Goal: Use online tool/utility: Utilize a website feature to perform a specific function

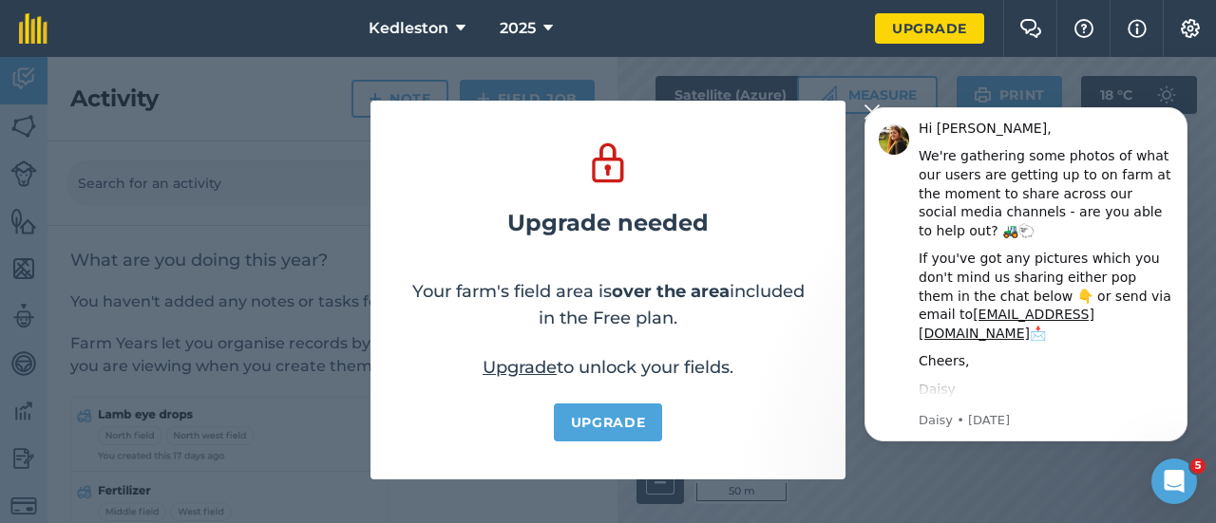
click at [862, 108] on body "Hi [PERSON_NAME], We're gathering some photos of what our users are getting up …" at bounding box center [1025, 275] width 365 height 378
click at [860, 108] on body "Hi [PERSON_NAME], We're gathering some photos of what our users are getting up …" at bounding box center [1025, 275] width 365 height 378
click at [1177, 477] on icon "Open Intercom Messenger" at bounding box center [1171, 479] width 31 height 31
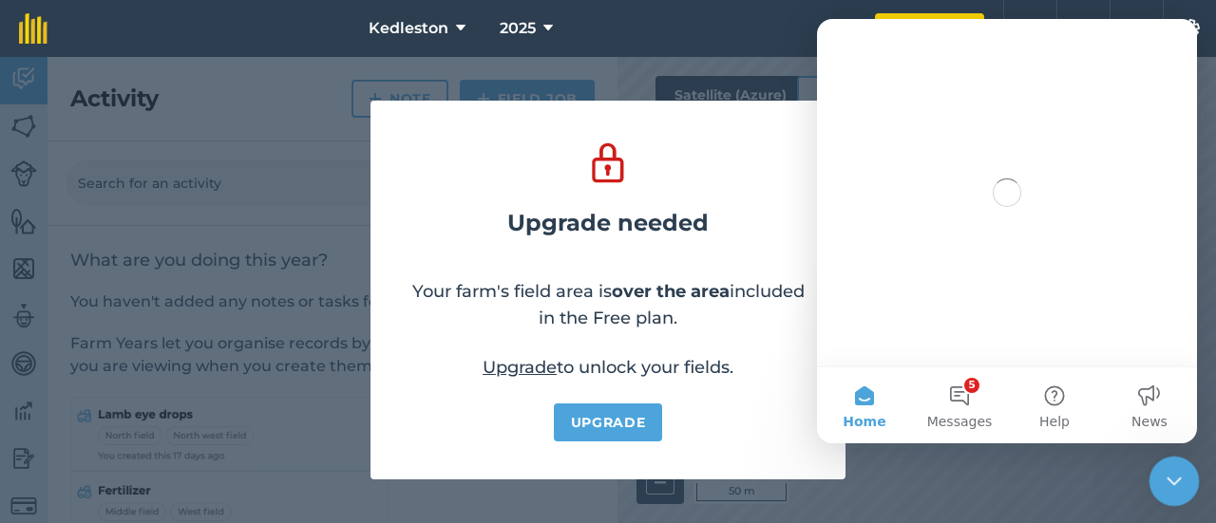
click at [1174, 476] on icon "Close Intercom Messenger" at bounding box center [1171, 478] width 23 height 23
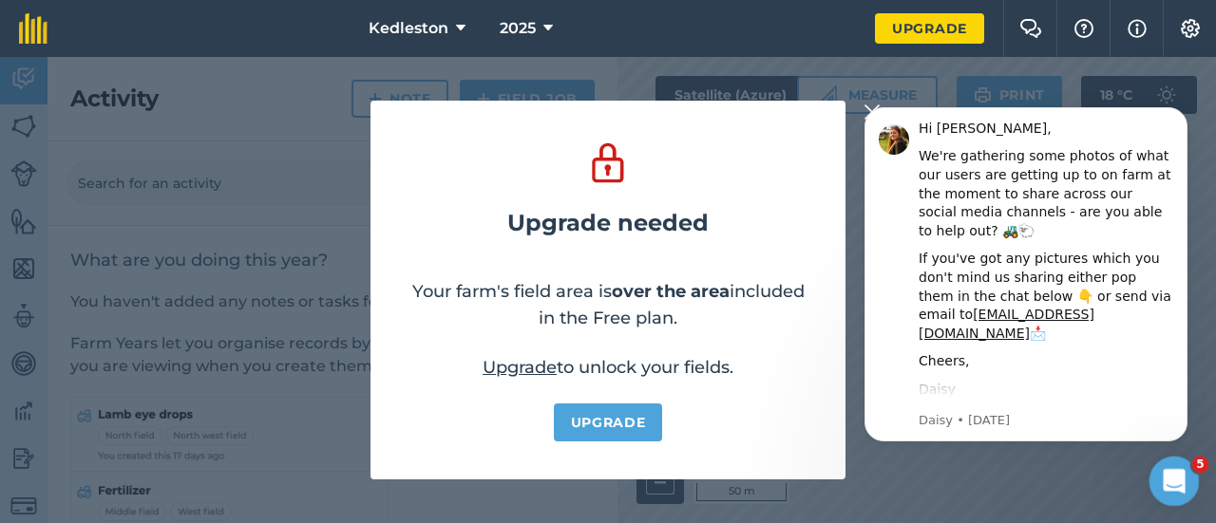
click at [1176, 477] on icon "Open Intercom Messenger" at bounding box center [1171, 479] width 31 height 31
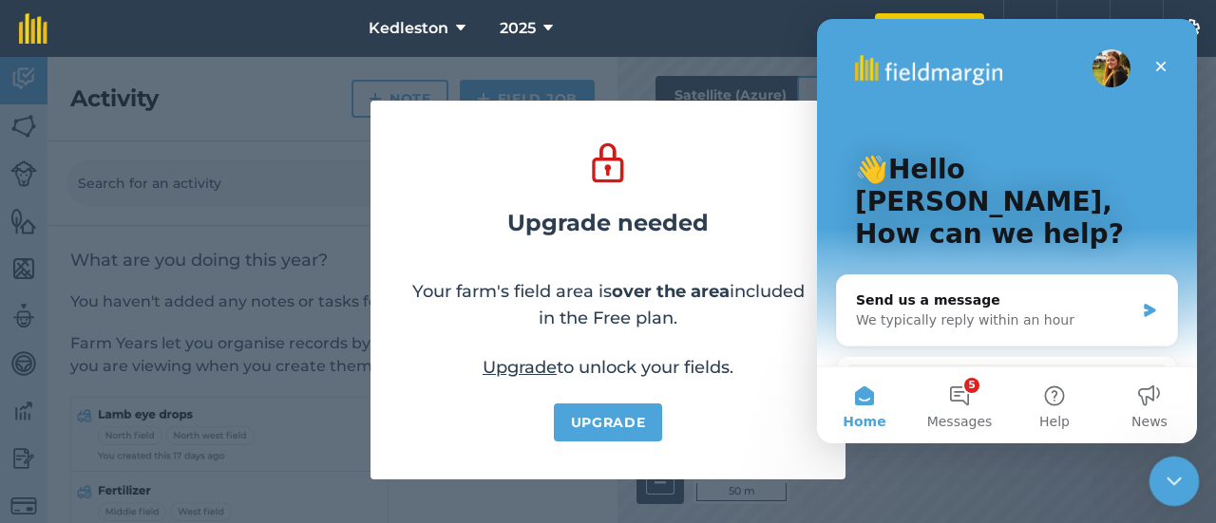
click at [1176, 477] on icon "Close Intercom Messenger" at bounding box center [1171, 478] width 23 height 23
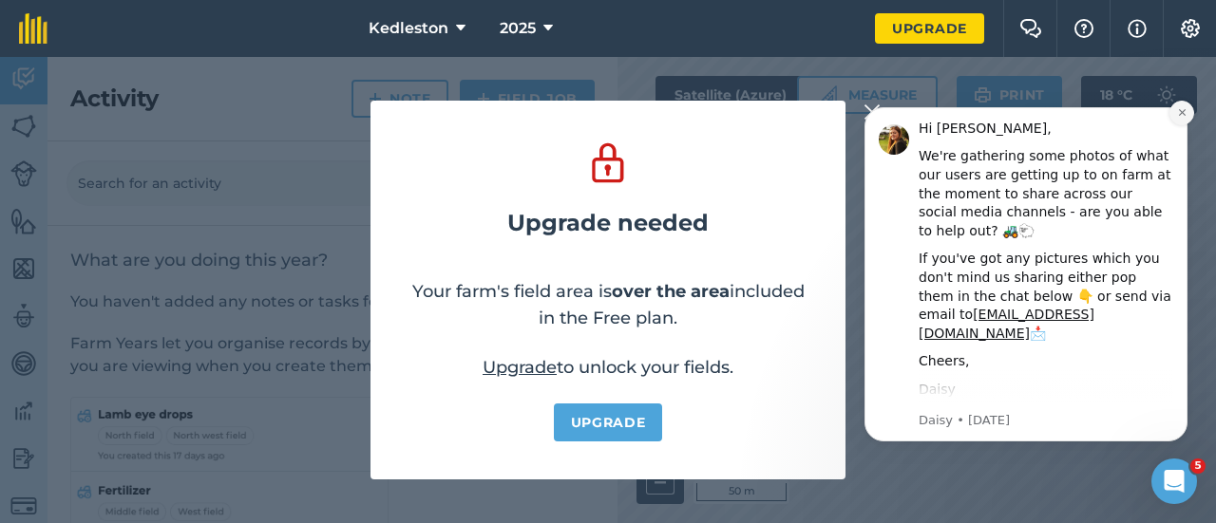
click at [1181, 115] on icon "Dismiss notification" at bounding box center [1182, 112] width 10 height 10
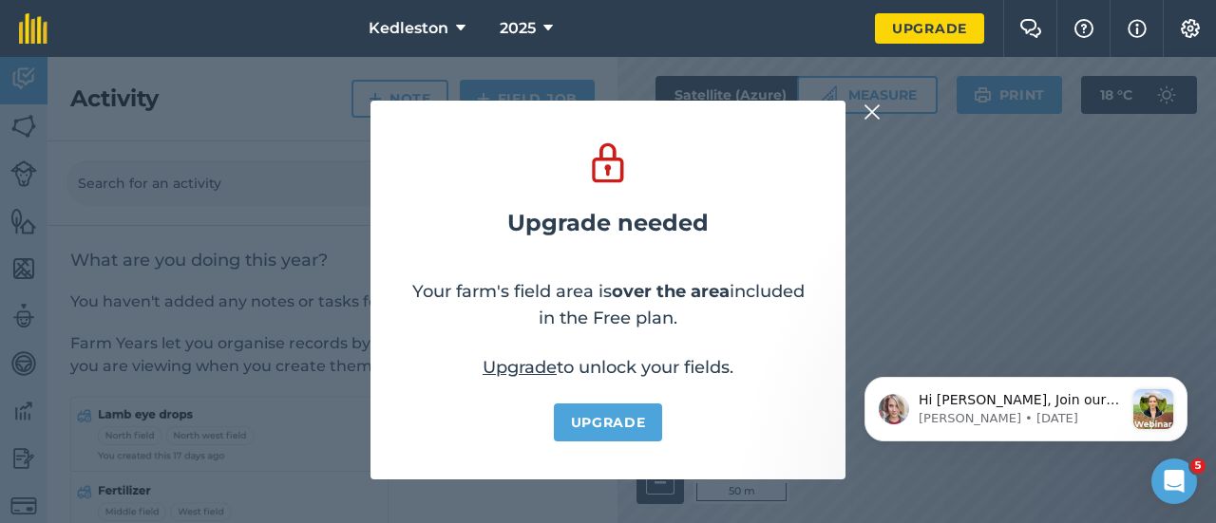
click at [869, 109] on img at bounding box center [871, 112] width 17 height 23
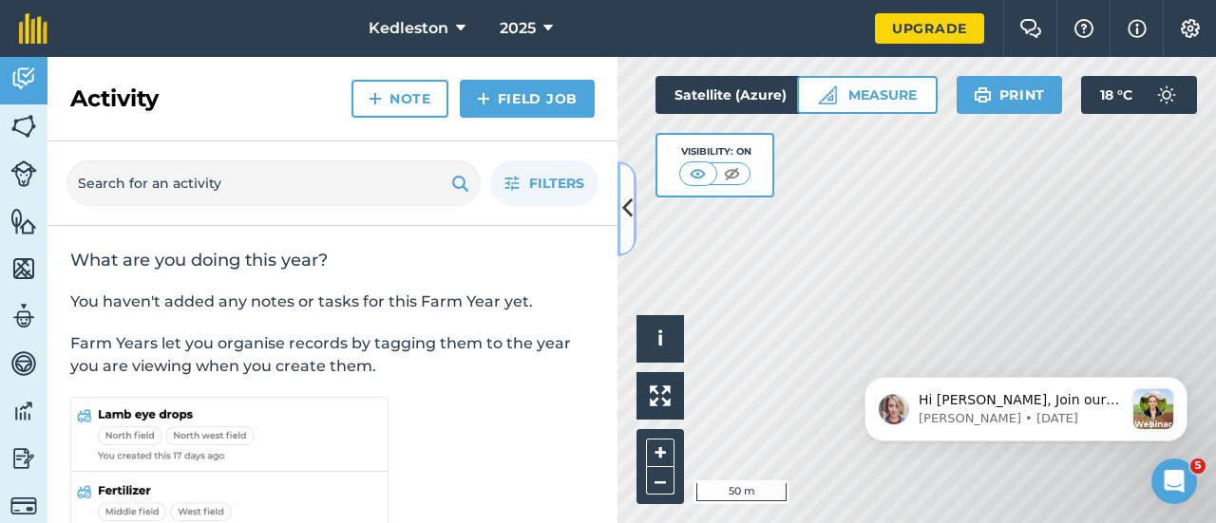
click at [625, 209] on icon at bounding box center [627, 208] width 10 height 33
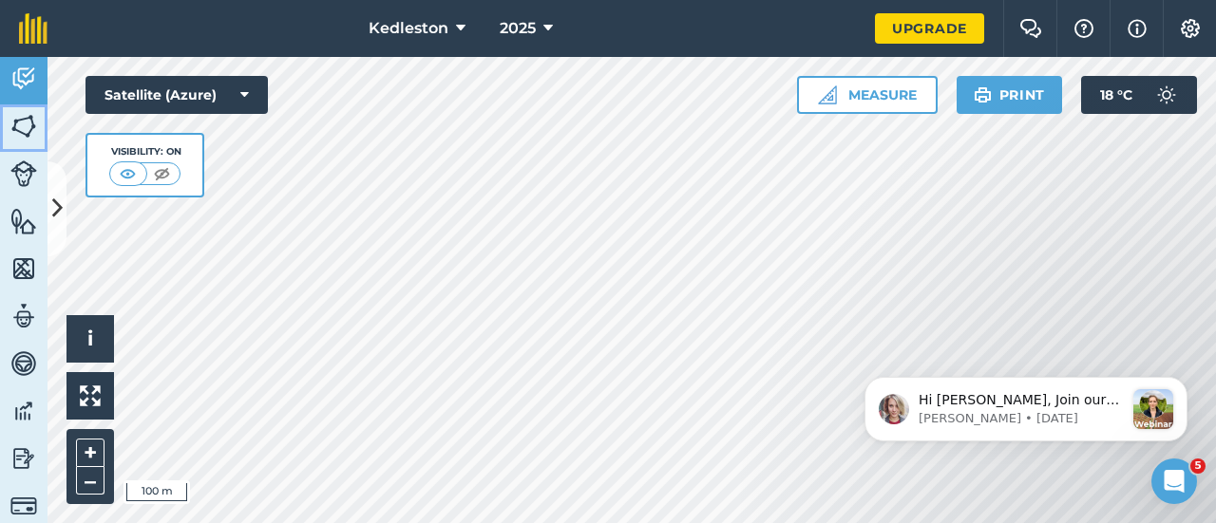
click at [30, 129] on img at bounding box center [23, 126] width 27 height 28
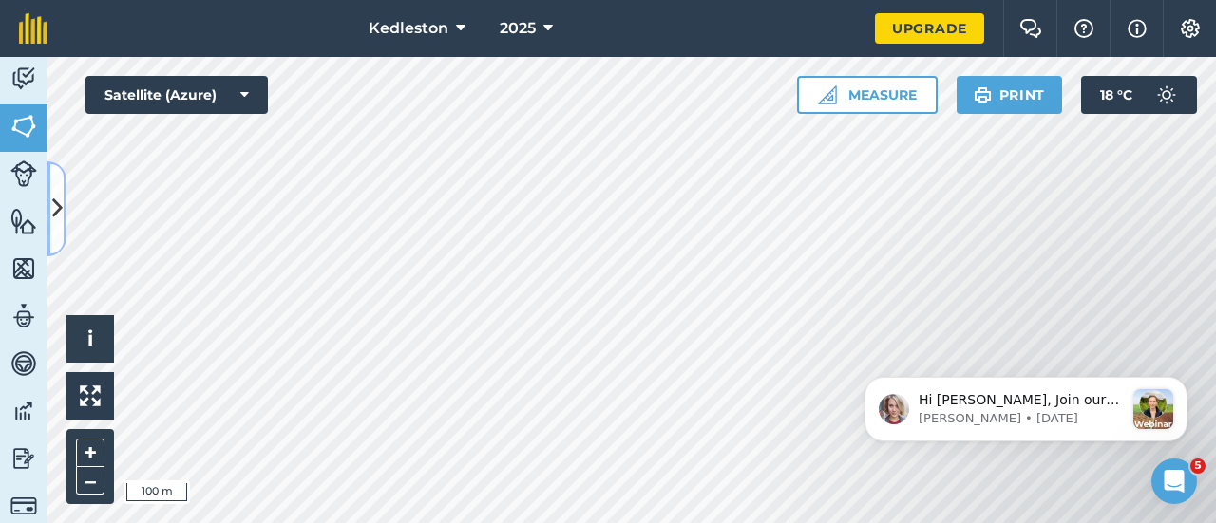
click at [55, 204] on icon at bounding box center [57, 208] width 10 height 33
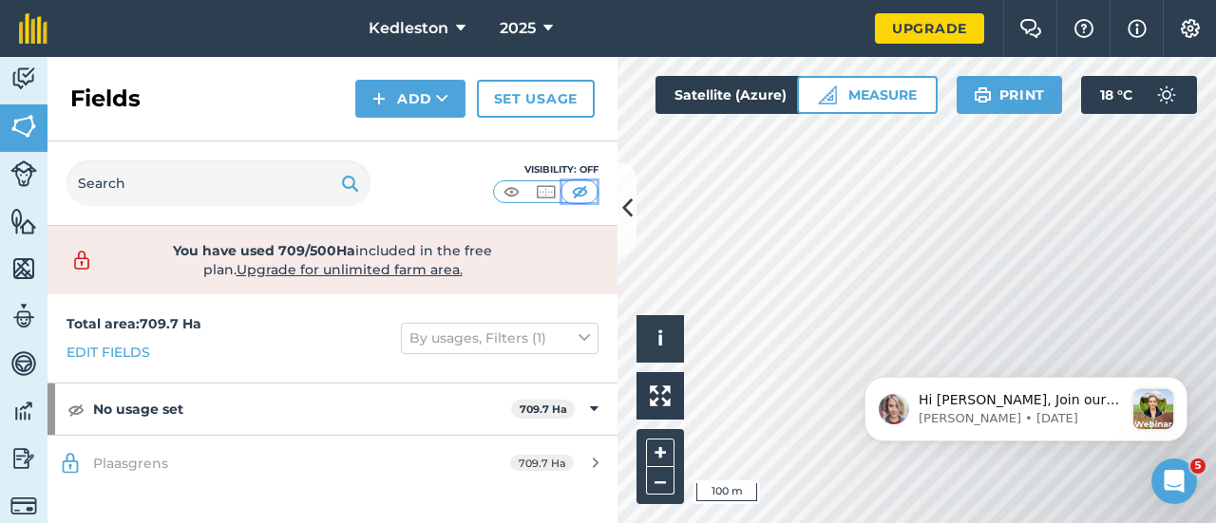
click at [580, 191] on img at bounding box center [580, 191] width 24 height 19
click at [577, 187] on img at bounding box center [580, 191] width 24 height 19
click at [509, 190] on img at bounding box center [512, 191] width 24 height 19
click at [631, 215] on icon at bounding box center [627, 208] width 10 height 33
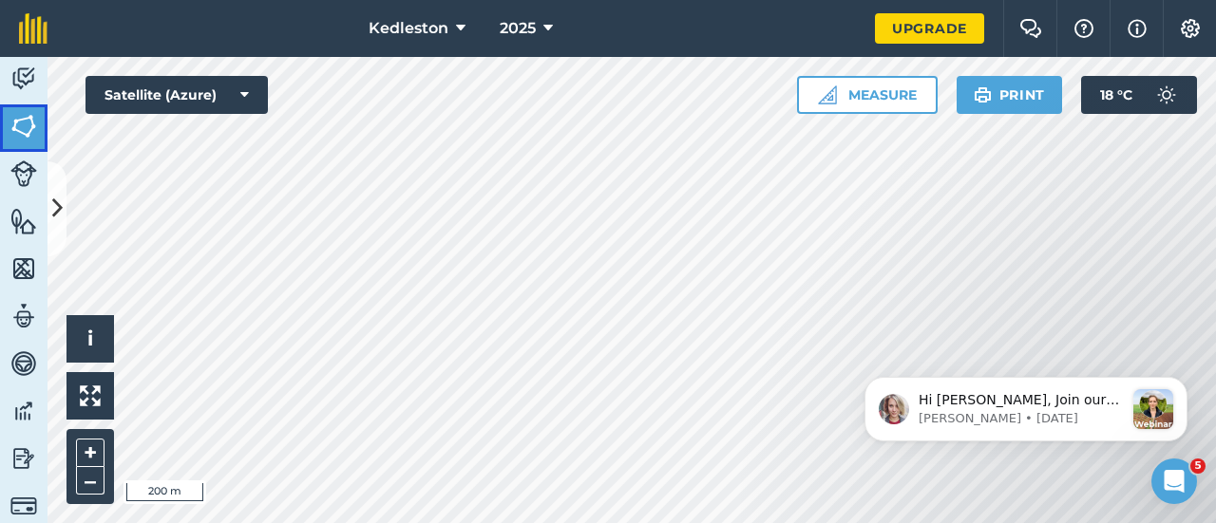
click at [24, 127] on img at bounding box center [23, 126] width 27 height 28
click at [58, 209] on icon at bounding box center [57, 208] width 10 height 33
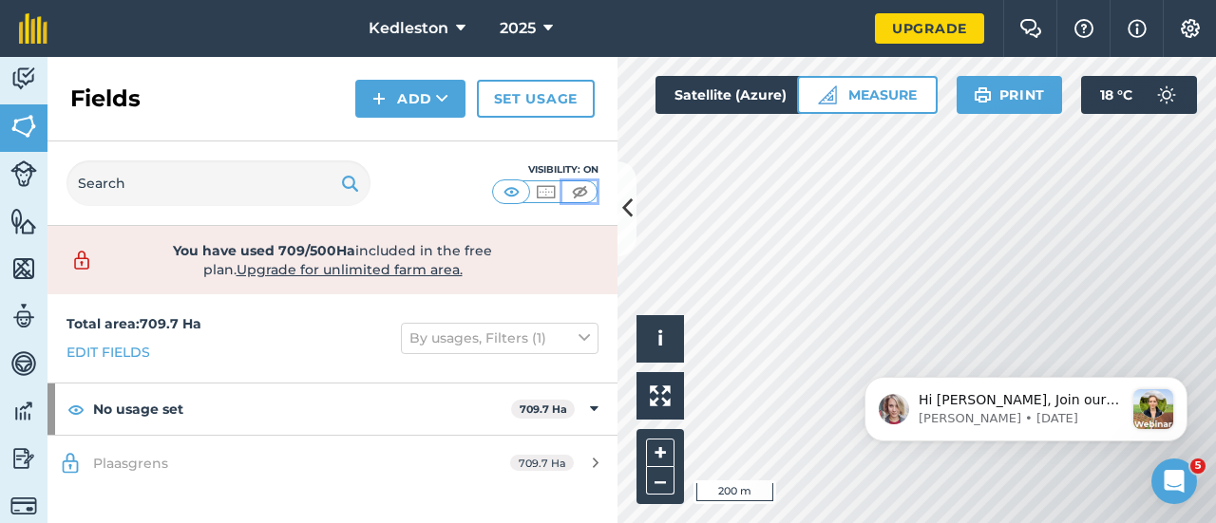
click at [579, 187] on img at bounding box center [580, 191] width 24 height 19
click at [624, 206] on icon at bounding box center [627, 208] width 10 height 33
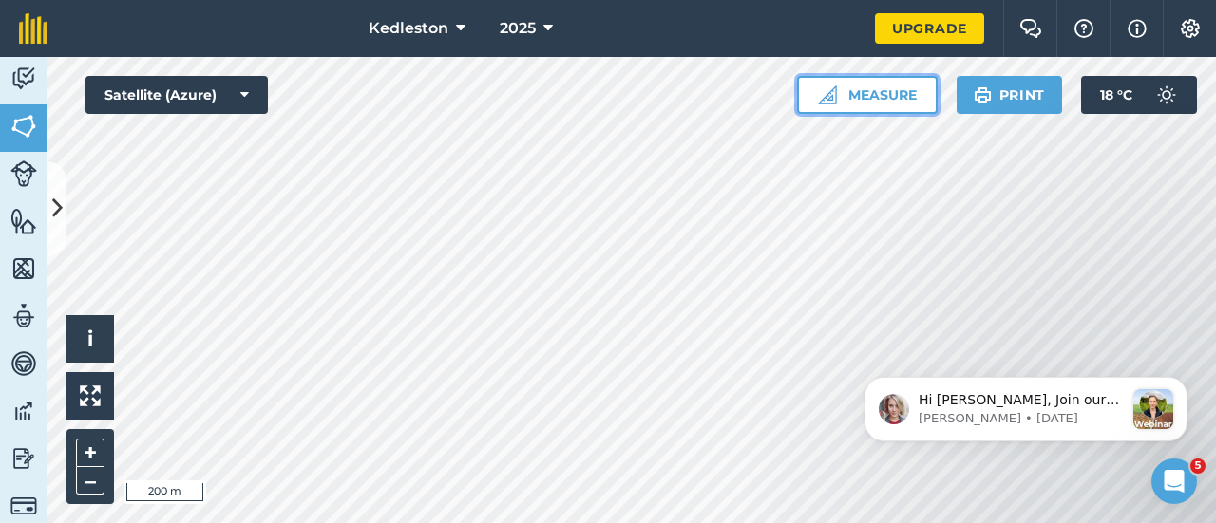
click at [878, 94] on button "Measure" at bounding box center [867, 95] width 141 height 38
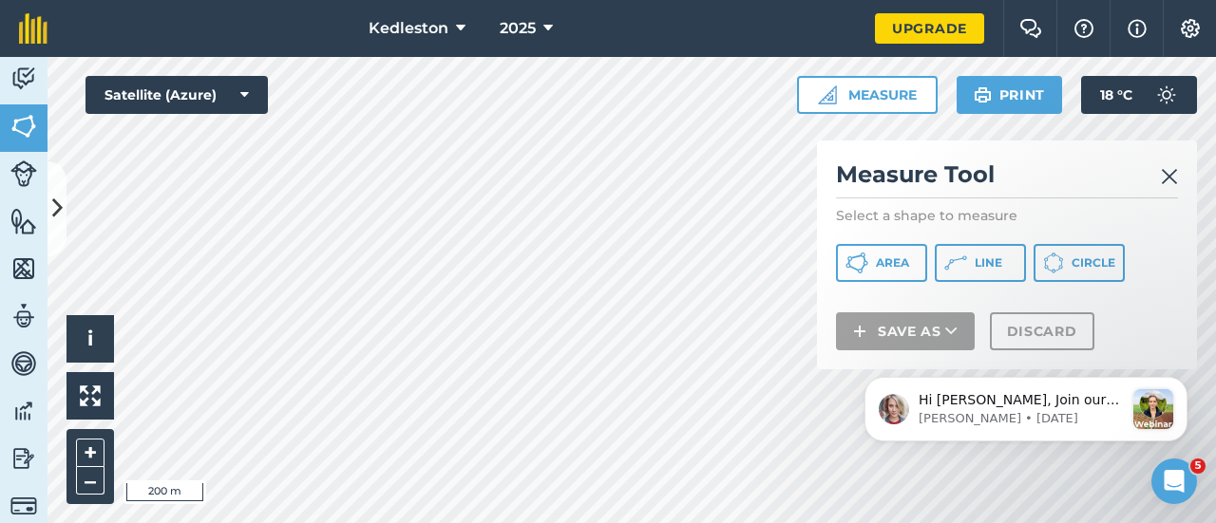
click at [859, 268] on div "Hi [PERSON_NAME], Join our webinar [DATE]! 😀 This year we are going to start ru…" at bounding box center [1026, 322] width 350 height 237
click at [878, 259] on div "Hi [PERSON_NAME], Join our webinar [DATE]! 😀 This year we are going to start ru…" at bounding box center [1026, 322] width 350 height 237
click at [876, 258] on div "Hi [PERSON_NAME], Join our webinar [DATE]! 😀 This year we are going to start ru…" at bounding box center [1026, 322] width 350 height 237
click at [897, 257] on span "Area" at bounding box center [892, 263] width 33 height 15
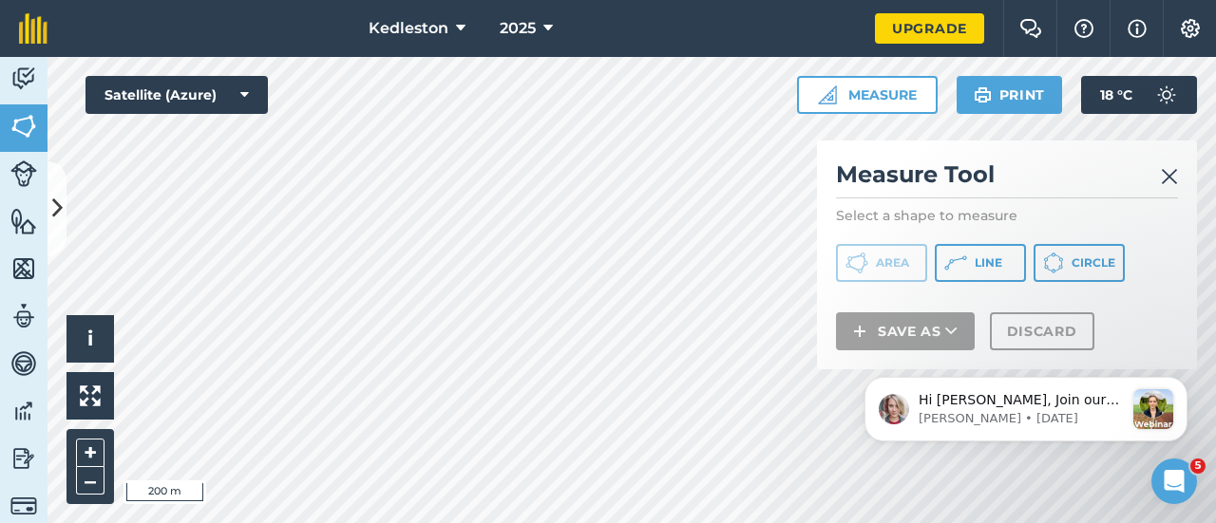
click at [1172, 179] on img at bounding box center [1169, 176] width 17 height 23
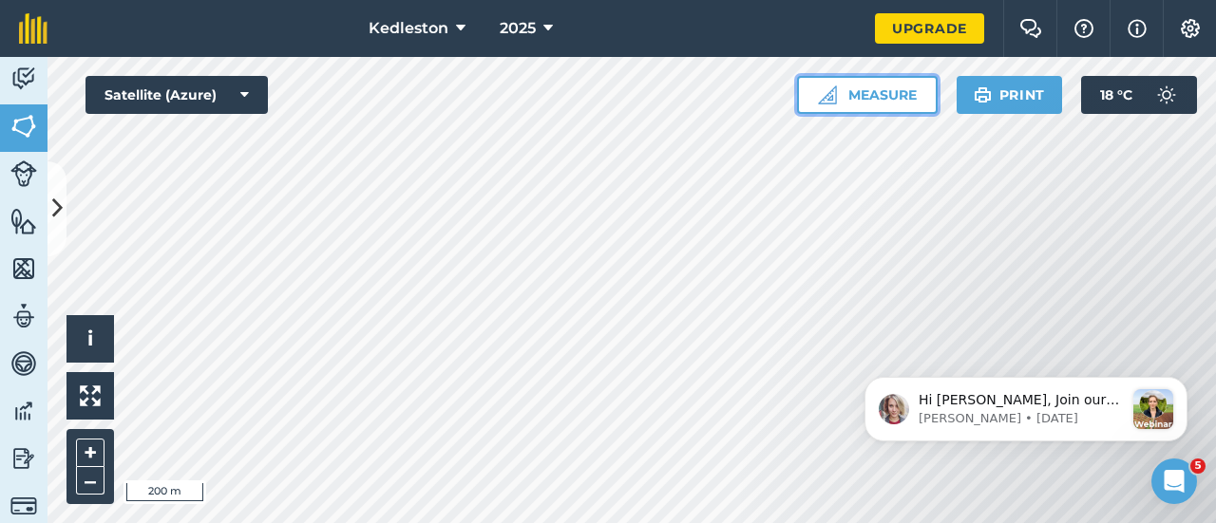
click at [887, 98] on button "Measure" at bounding box center [867, 95] width 141 height 38
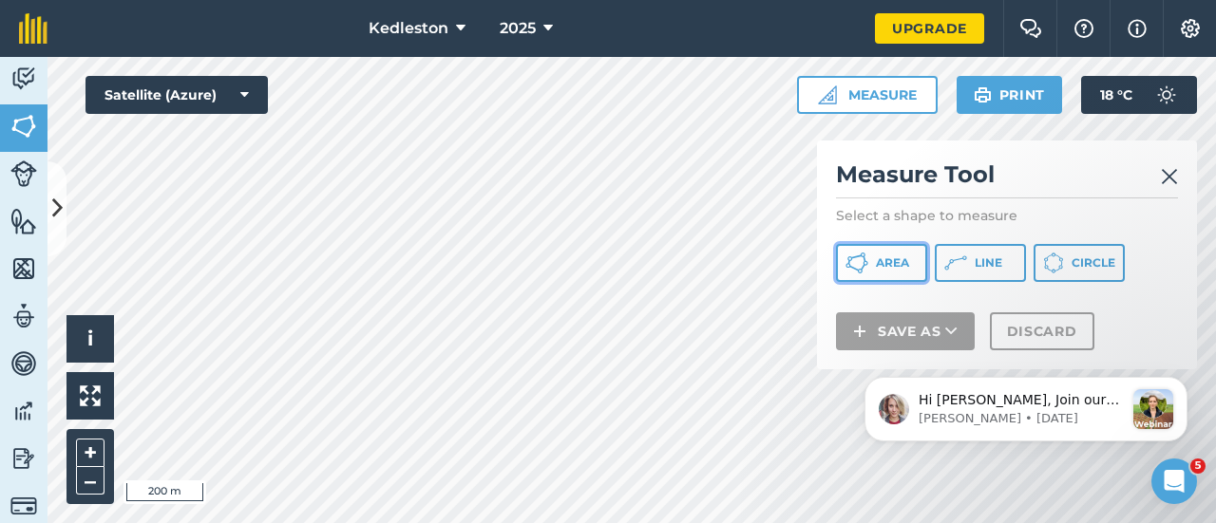
click at [876, 263] on span "Area" at bounding box center [892, 263] width 33 height 15
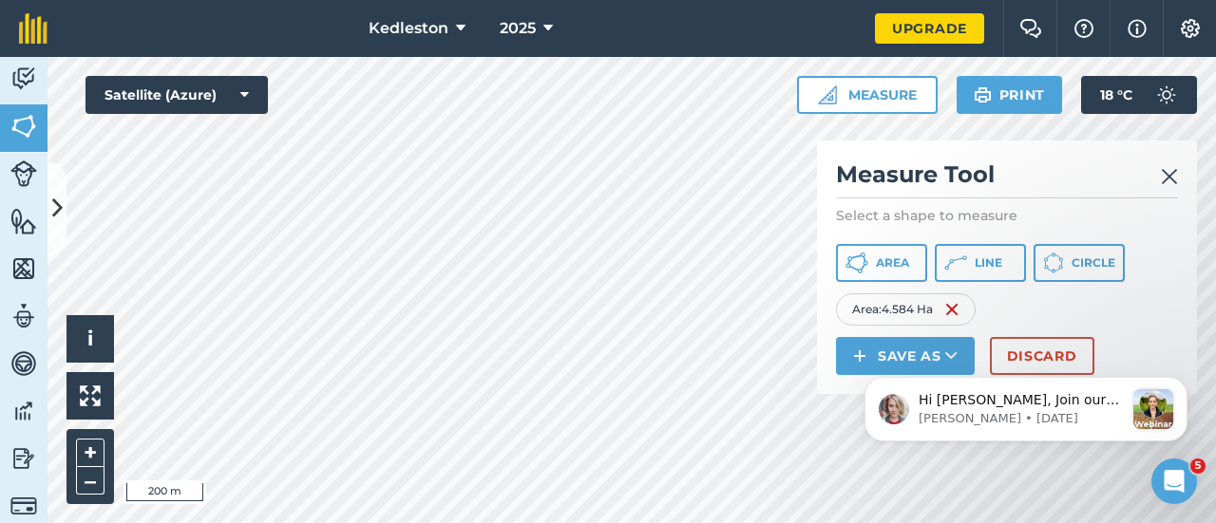
drag, startPoint x: 1563, startPoint y: 819, endPoint x: 1045, endPoint y: 350, distance: 698.8
click at [1045, 350] on body "Hi [PERSON_NAME], Join our webinar [DATE]! 😀 This year we are going to start ru…" at bounding box center [1025, 406] width 365 height 118
click html "Hi [PERSON_NAME], Join our webinar [DATE]! 😀 This year we are going to start ru…"
click at [1026, 359] on body "Hi [PERSON_NAME], Join our webinar [DATE]! 😀 This year we are going to start ru…" at bounding box center [1025, 406] width 365 height 118
click at [1170, 176] on img at bounding box center [1169, 176] width 17 height 23
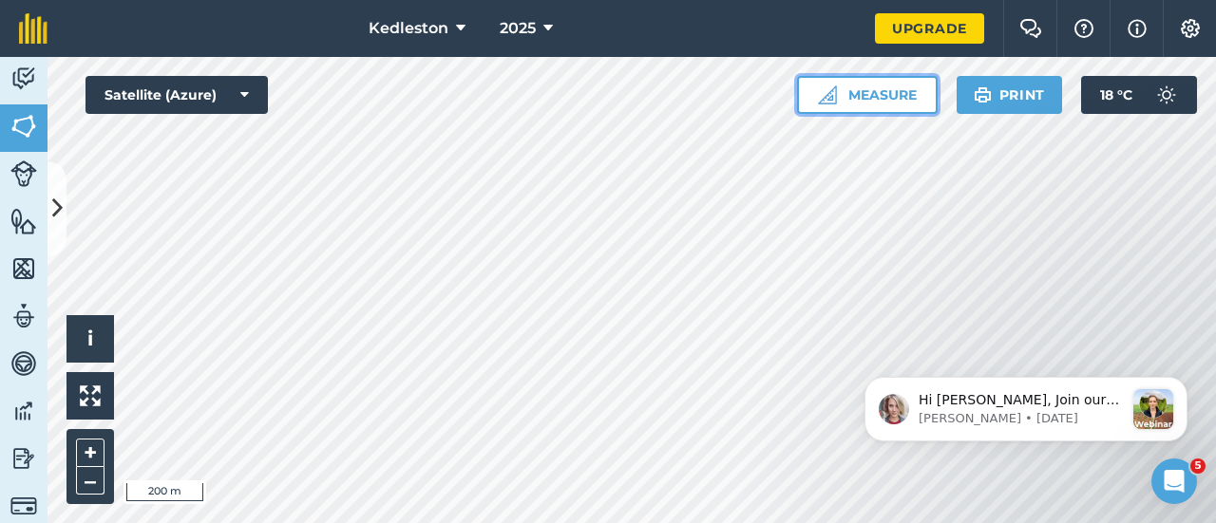
click at [874, 94] on button "Measure" at bounding box center [867, 95] width 141 height 38
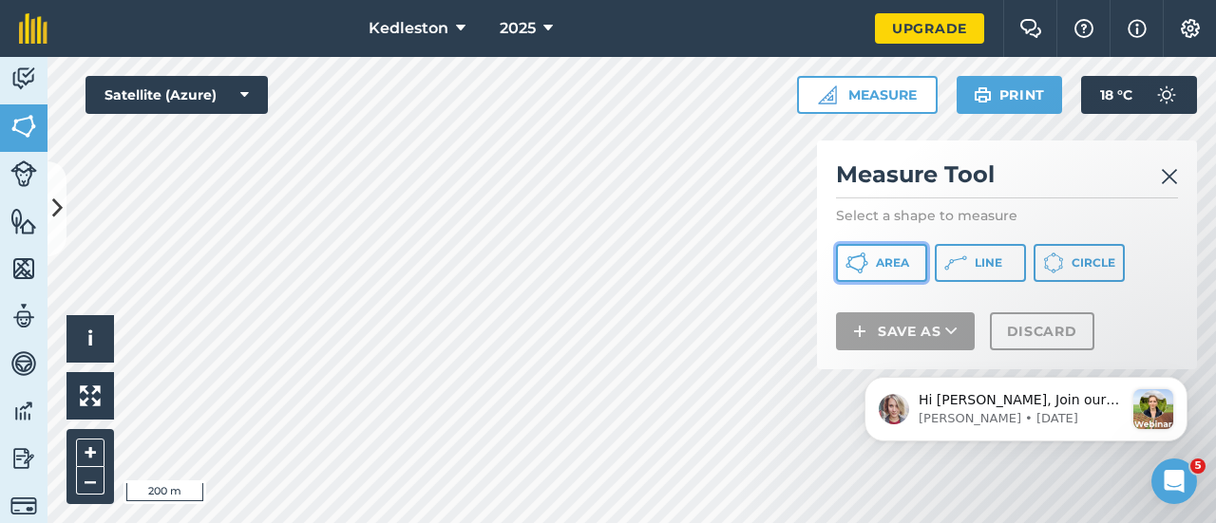
click at [881, 259] on span "Area" at bounding box center [892, 263] width 33 height 15
drag, startPoint x: 1048, startPoint y: 161, endPoint x: 1089, endPoint y: 155, distance: 42.2
click at [1089, 155] on div "Measure Tool Select a shape to measure Area Line Circle Save as Discard" at bounding box center [1007, 255] width 380 height 229
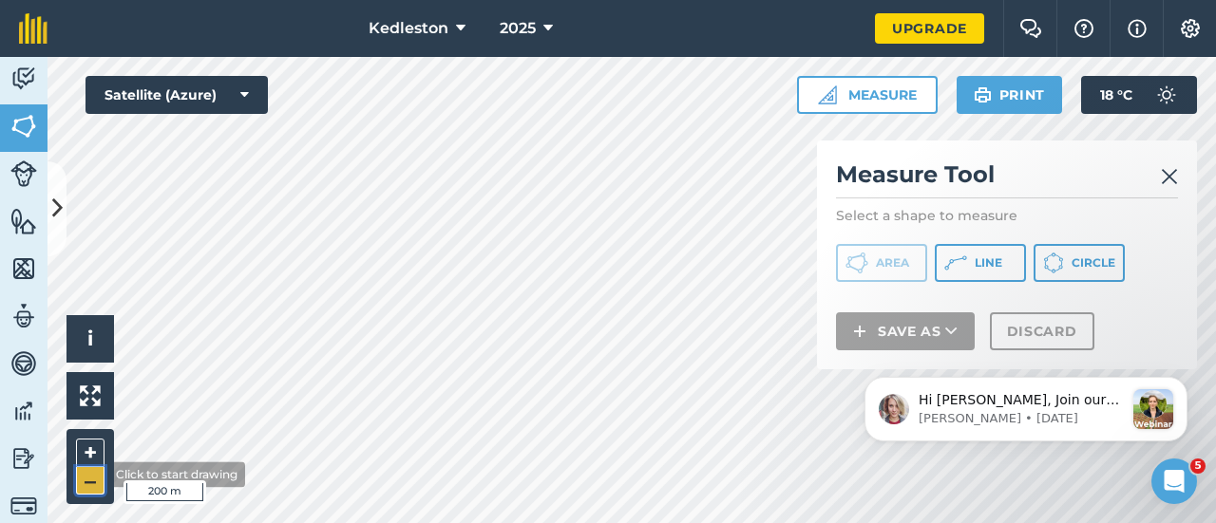
click at [93, 475] on button "–" at bounding box center [90, 481] width 28 height 28
